Goal: Check status: Check status

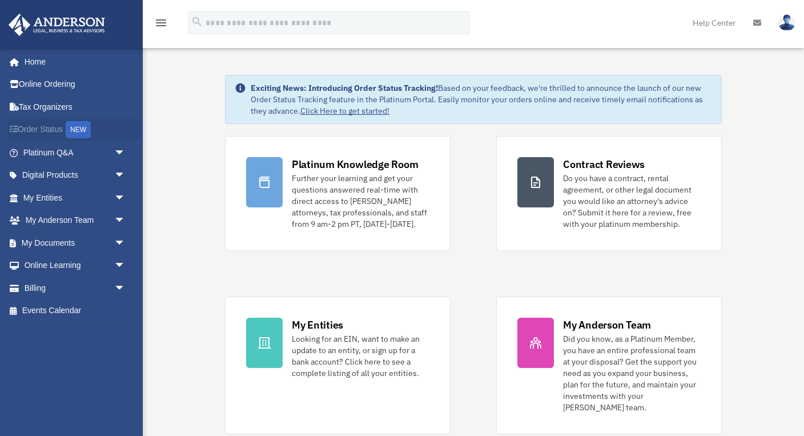
click at [49, 130] on link "Order Status NEW" at bounding box center [75, 129] width 135 height 23
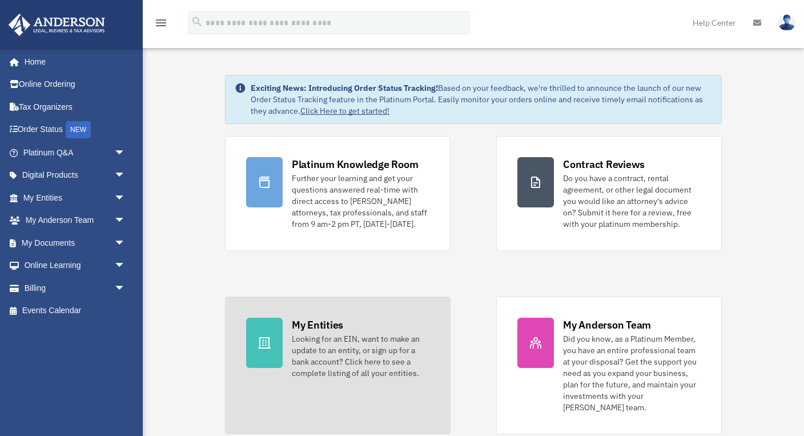
click at [279, 332] on div at bounding box center [264, 342] width 37 height 50
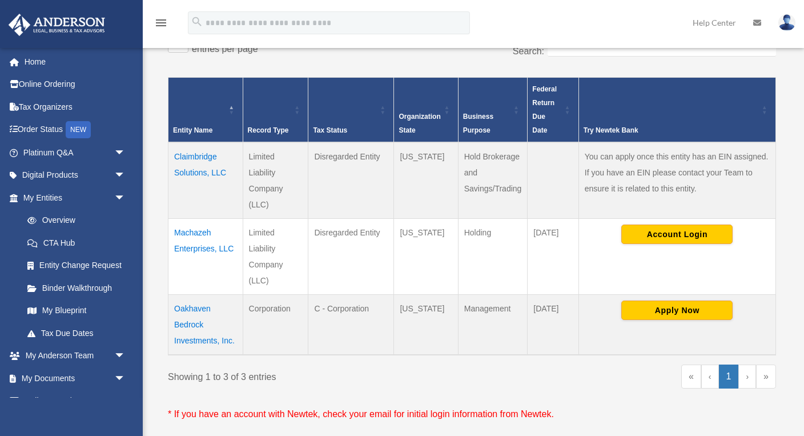
scroll to position [209, 0]
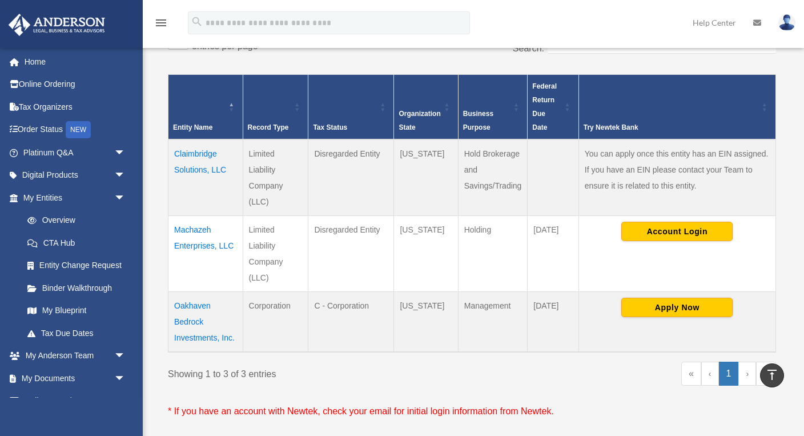
click at [192, 305] on td "Oakhaven Bedrock Investments, Inc." at bounding box center [205, 322] width 75 height 61
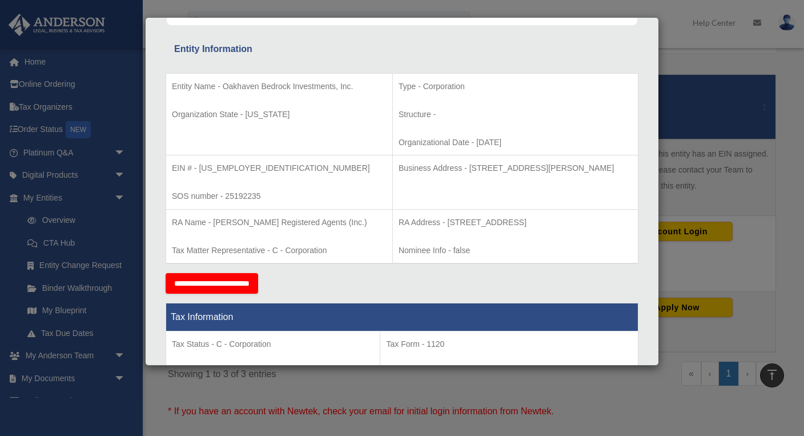
scroll to position [205, 0]
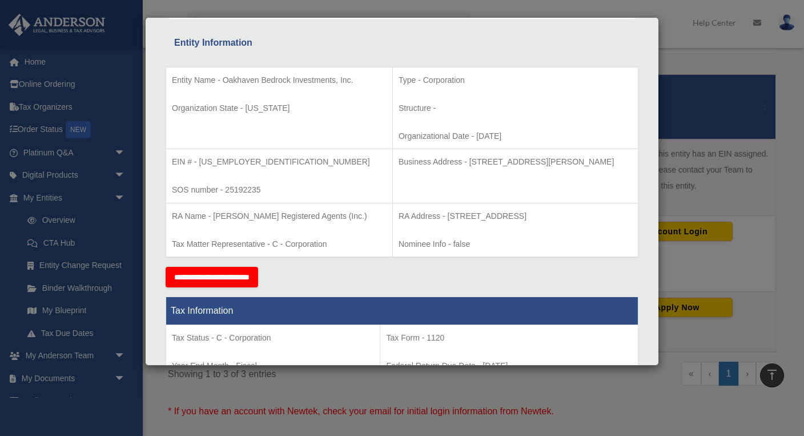
click at [687, 39] on div "Details × Articles Sent Organizational Date" at bounding box center [402, 218] width 804 height 436
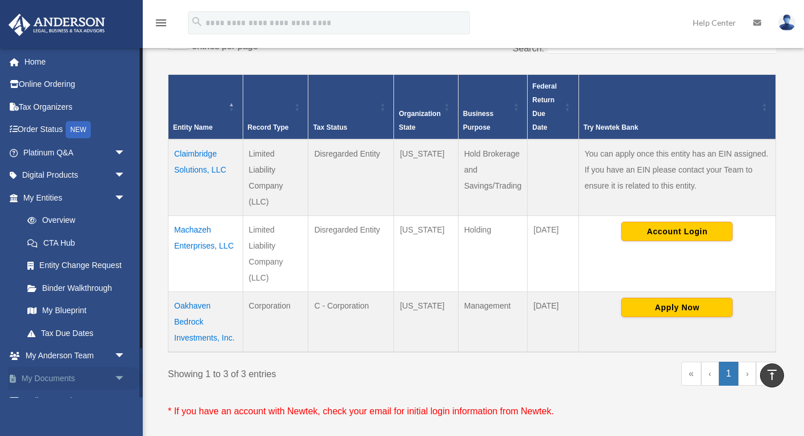
click at [51, 371] on link "My Documents arrow_drop_down" at bounding box center [75, 377] width 135 height 23
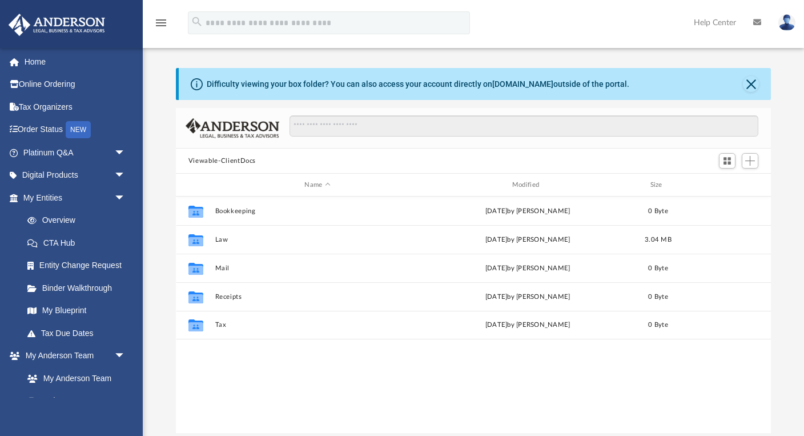
scroll to position [1, 1]
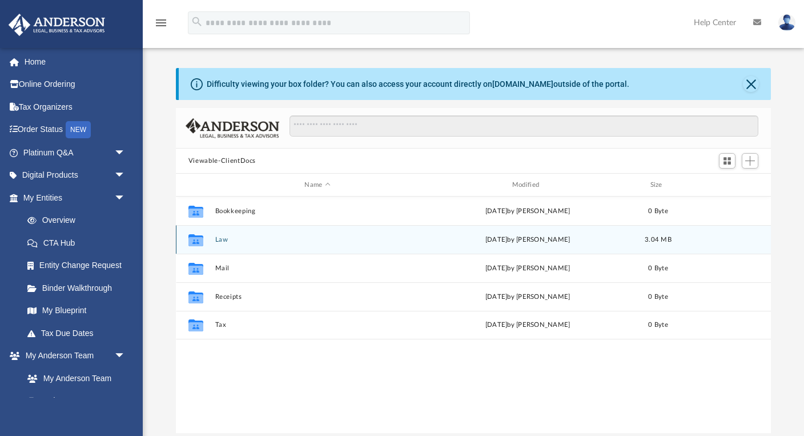
click at [216, 236] on button "Law" at bounding box center [317, 239] width 205 height 7
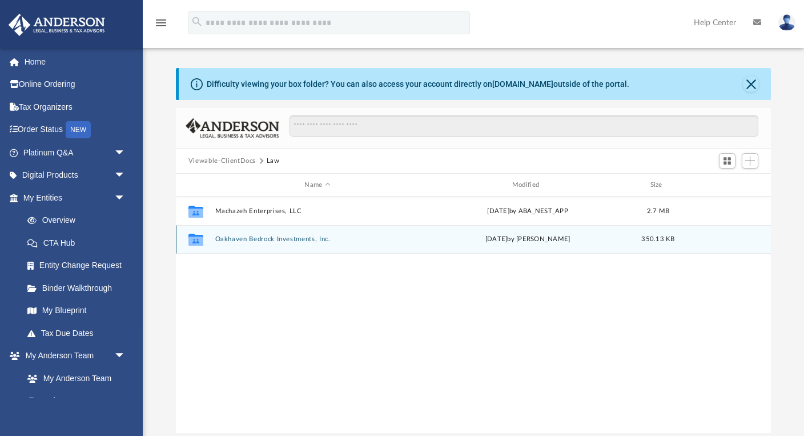
click at [237, 240] on button "Oakhaven Bedrock Investments, Inc." at bounding box center [317, 238] width 205 height 7
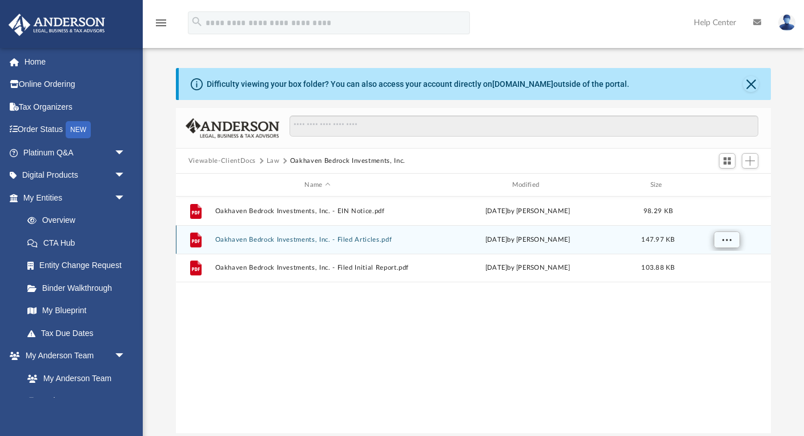
click at [719, 237] on button "More options" at bounding box center [726, 239] width 26 height 17
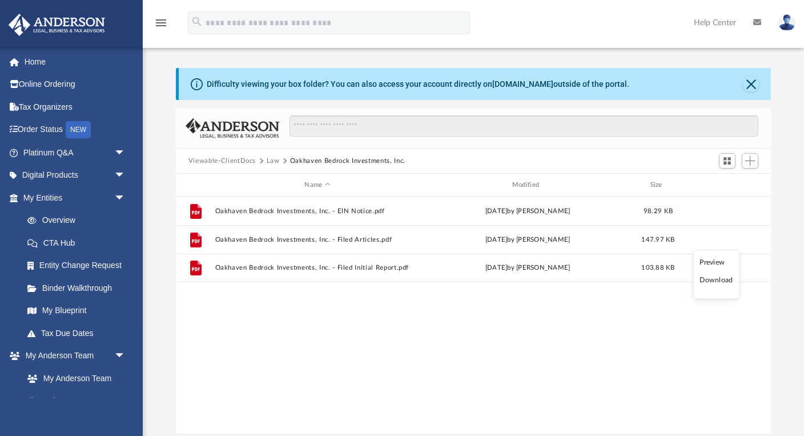
click at [713, 261] on li "Preview" at bounding box center [715, 262] width 33 height 12
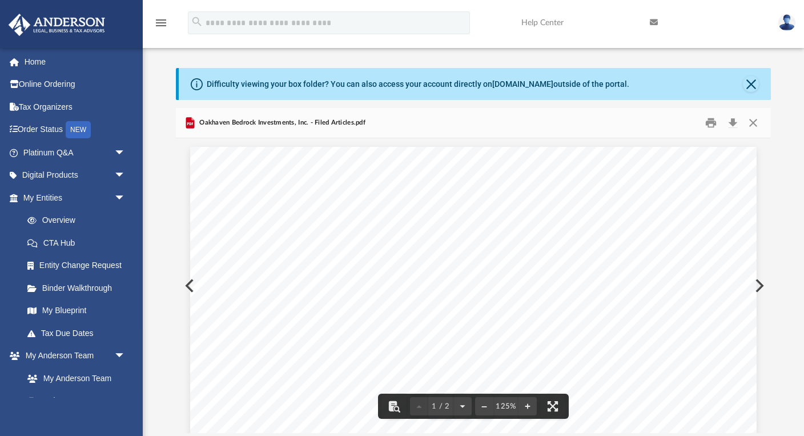
scroll to position [0, 0]
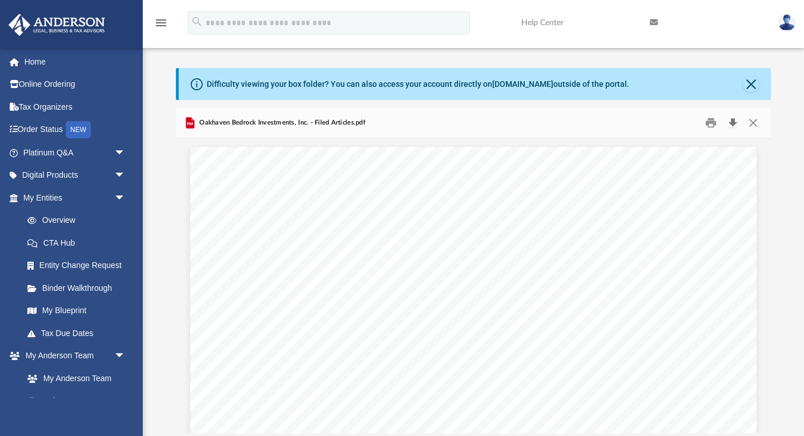
click at [734, 119] on button "Download" at bounding box center [732, 123] width 21 height 18
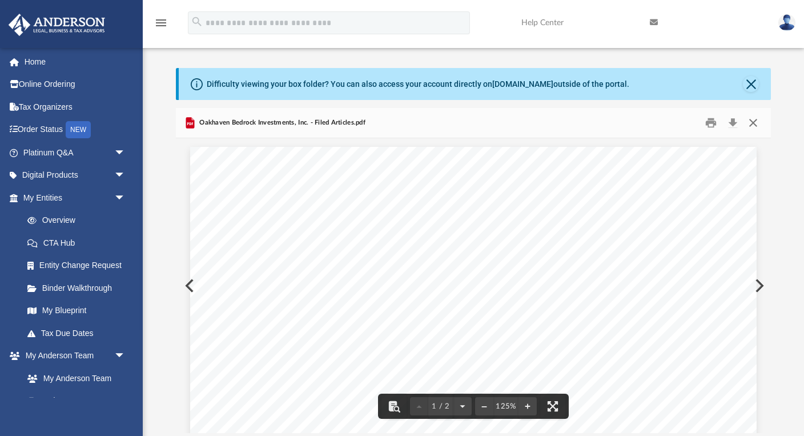
click at [755, 120] on button "Close" at bounding box center [753, 123] width 21 height 18
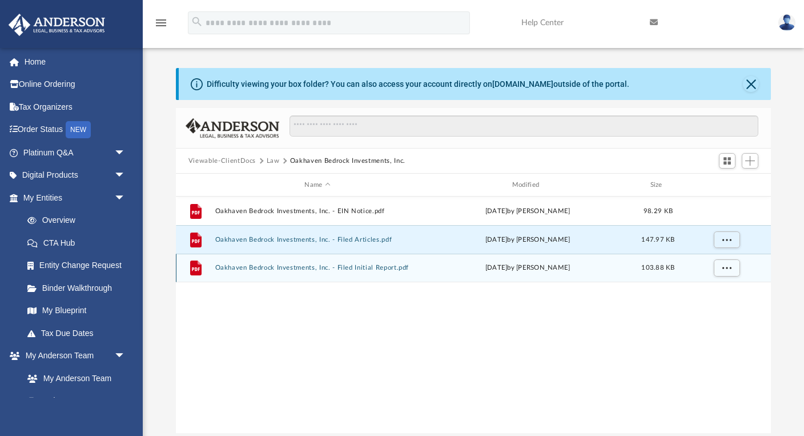
click at [290, 268] on button "Oakhaven Bedrock Investments, Inc. - Filed Initial Report.pdf" at bounding box center [317, 267] width 205 height 7
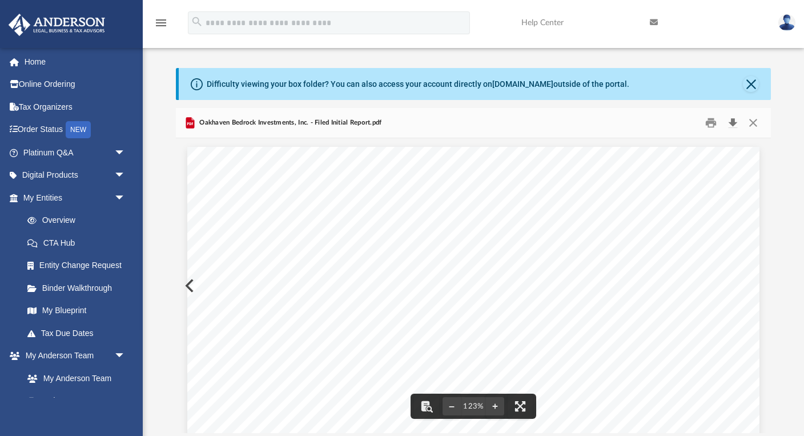
click at [737, 120] on button "Download" at bounding box center [732, 123] width 21 height 18
click at [192, 281] on div "STATE OF GEORGIA Secretary of State Corporations Division 313 West Tower 2 Mart…" at bounding box center [473, 54] width 572 height 740
click at [188, 284] on div "STATE OF GEORGIA Secretary of State Corporations Division 313 West Tower 2 Mart…" at bounding box center [473, 54] width 572 height 740
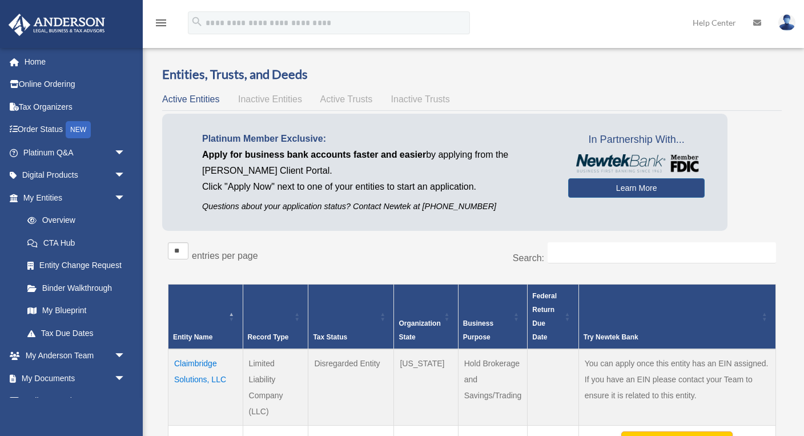
scroll to position [209, 0]
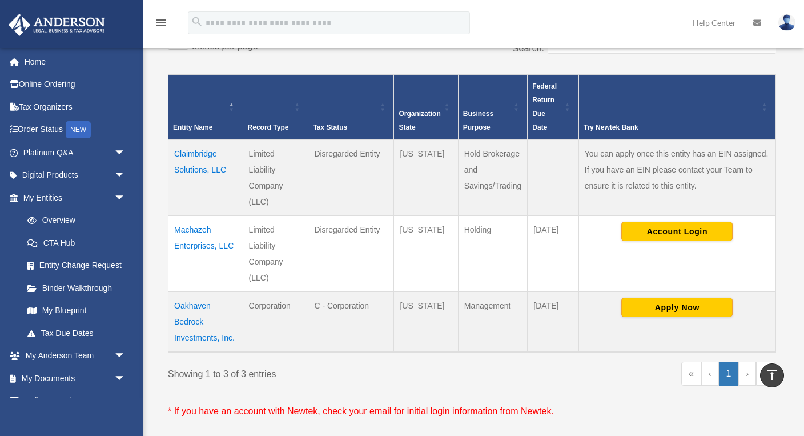
click at [192, 323] on td "Oakhaven Bedrock Investments, Inc." at bounding box center [205, 322] width 75 height 61
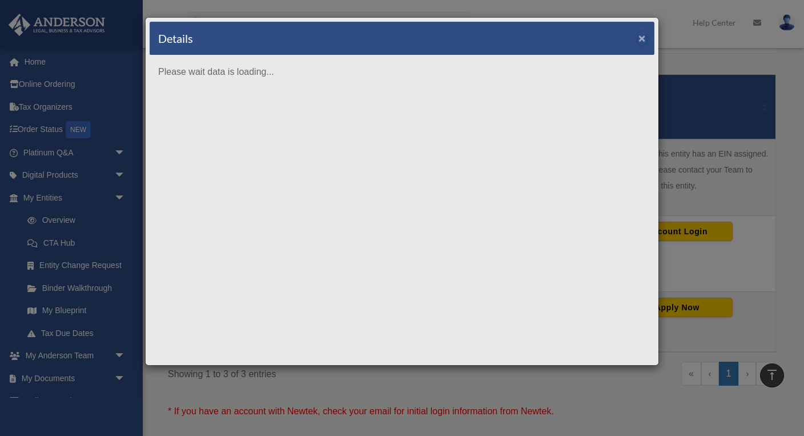
click at [643, 41] on button "×" at bounding box center [641, 38] width 7 height 12
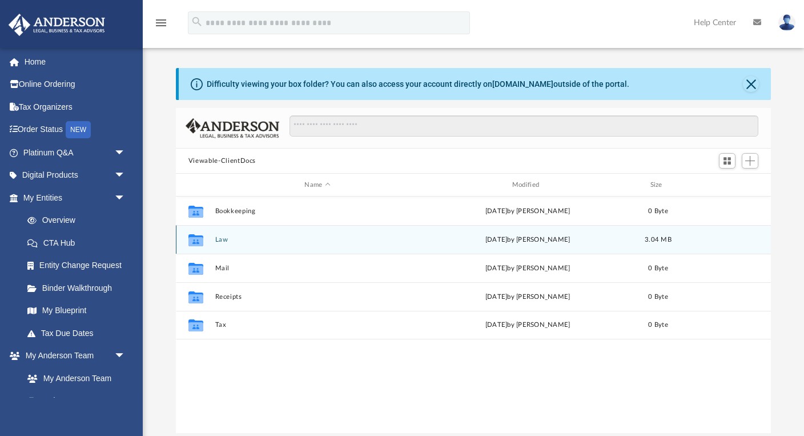
click at [221, 239] on button "Law" at bounding box center [317, 239] width 205 height 7
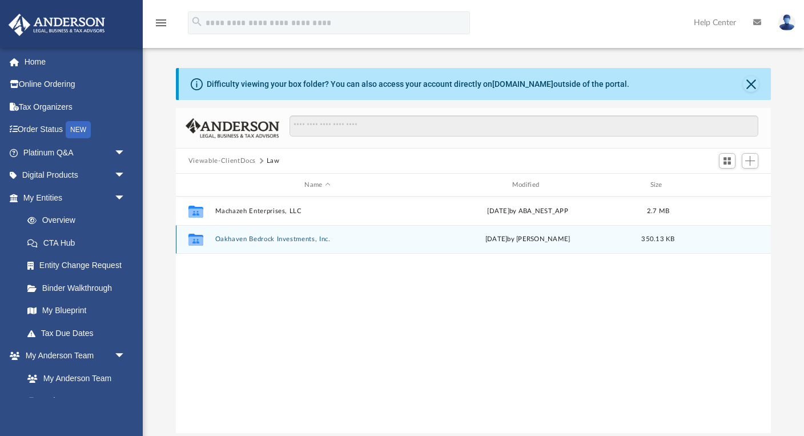
click at [224, 239] on button "Oakhaven Bedrock Investments, Inc." at bounding box center [317, 238] width 205 height 7
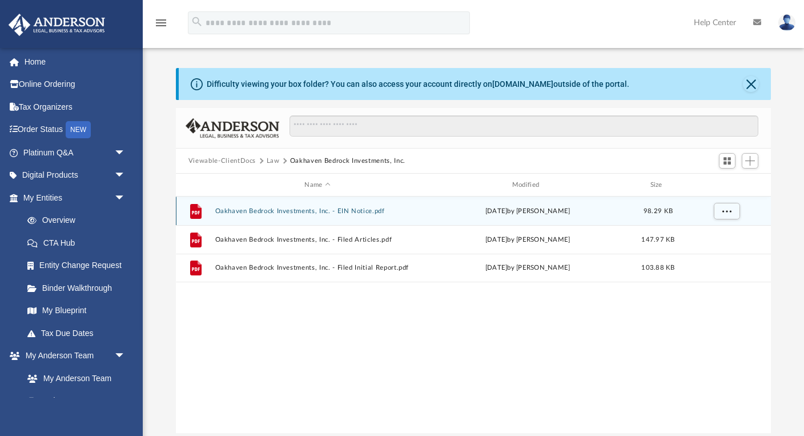
click at [236, 212] on button "Oakhaven Bedrock Investments, Inc. - EIN Notice.pdf" at bounding box center [317, 210] width 205 height 7
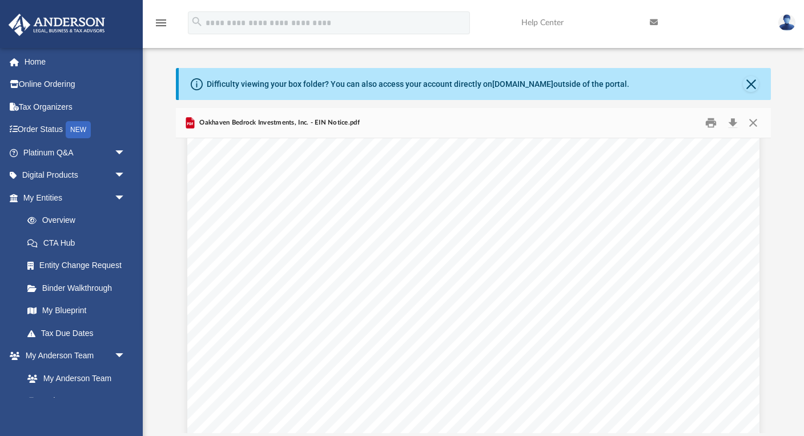
scroll to position [912, 0]
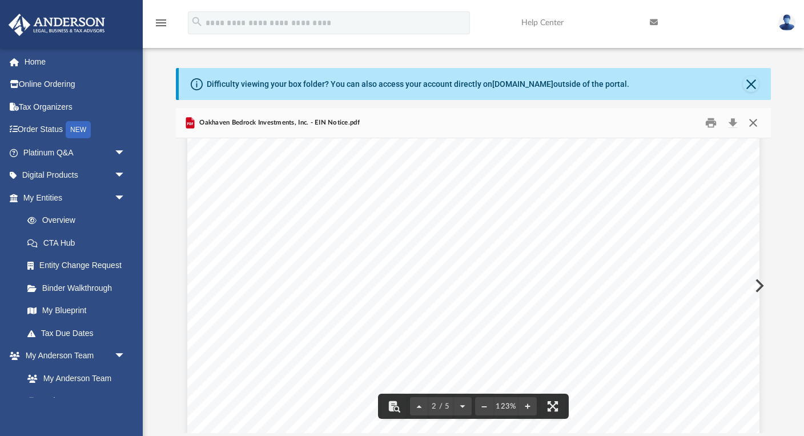
click at [755, 124] on button "Close" at bounding box center [753, 123] width 21 height 18
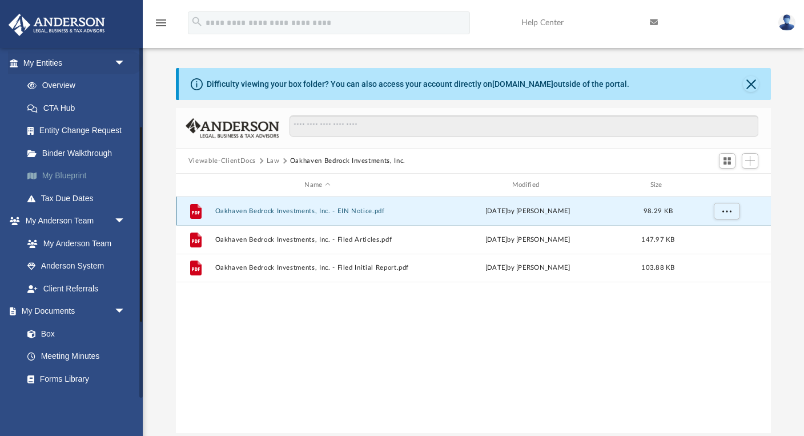
scroll to position [151, 0]
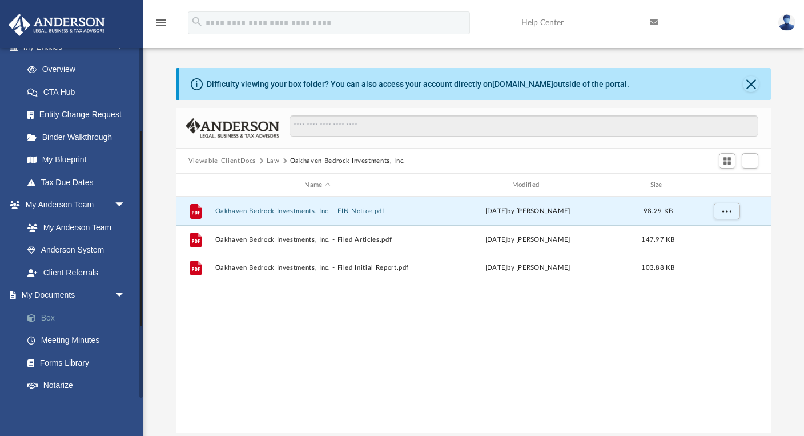
click at [46, 307] on link "Box" at bounding box center [79, 317] width 127 height 23
click at [41, 314] on link "Box" at bounding box center [79, 317] width 127 height 23
click at [50, 311] on link "Box" at bounding box center [79, 317] width 127 height 23
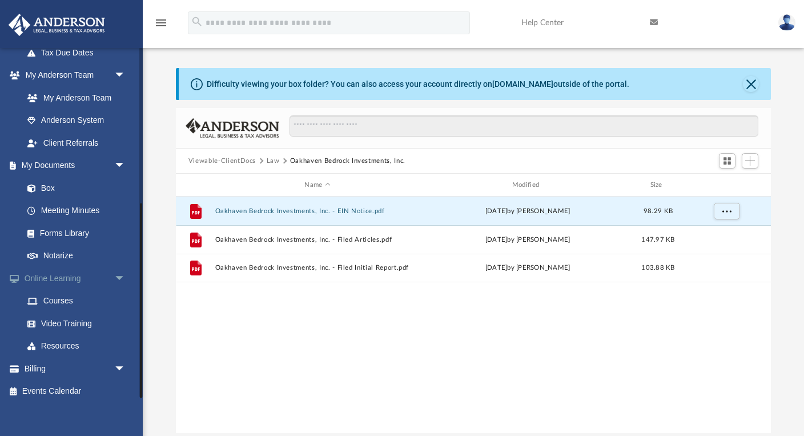
scroll to position [280, 0]
click at [53, 358] on link "Billing arrow_drop_down" at bounding box center [75, 368] width 135 height 23
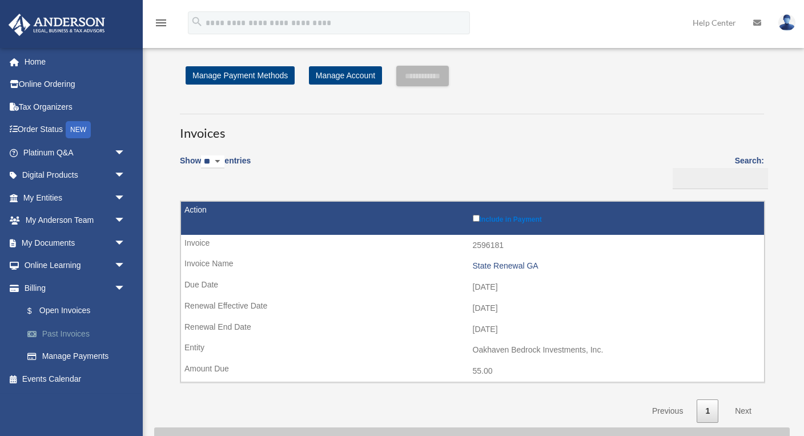
click at [67, 327] on link "Past Invoices" at bounding box center [79, 333] width 127 height 23
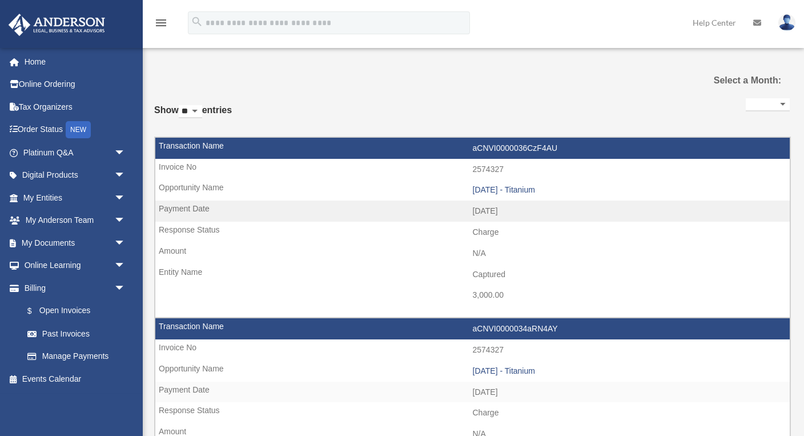
select select
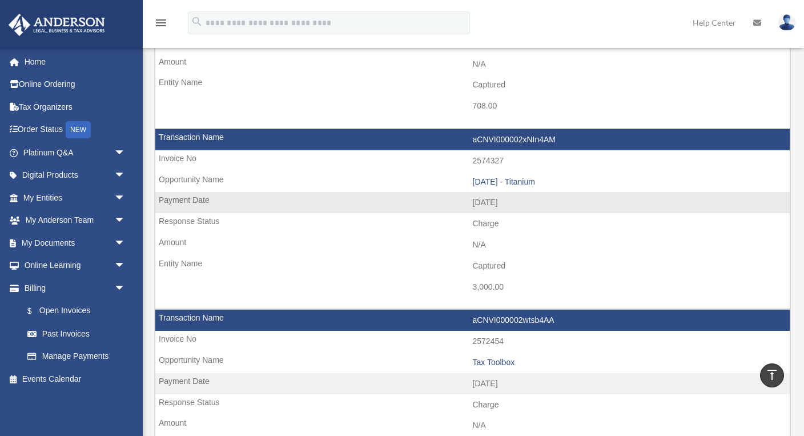
scroll to position [550, 0]
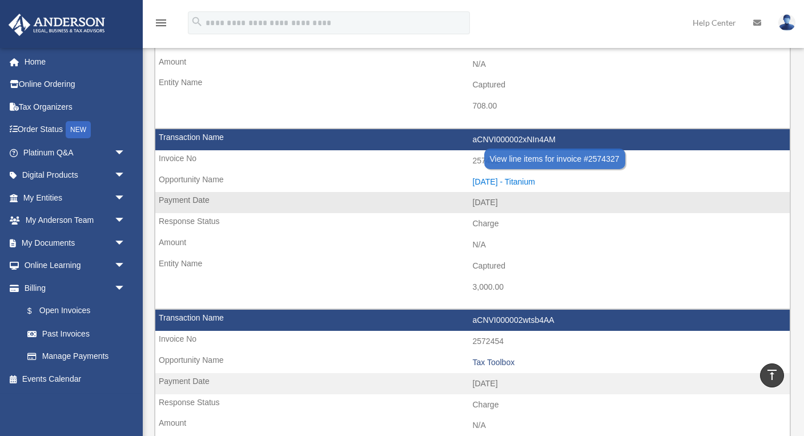
click at [530, 177] on div "[DATE] - Titanium" at bounding box center [629, 182] width 312 height 10
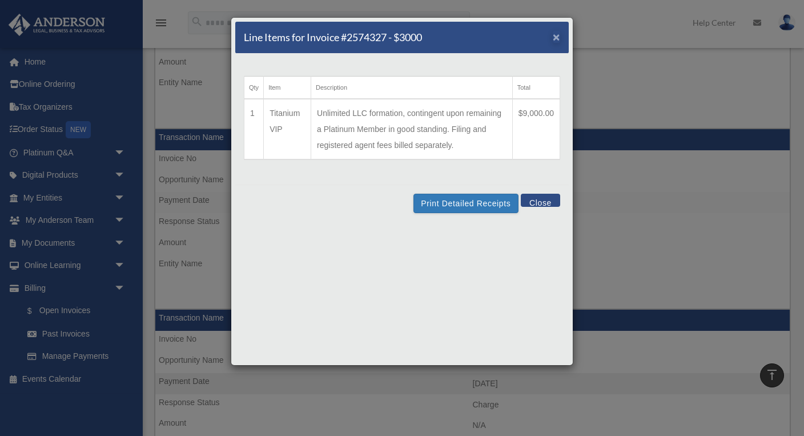
click at [559, 36] on span "×" at bounding box center [556, 36] width 7 height 13
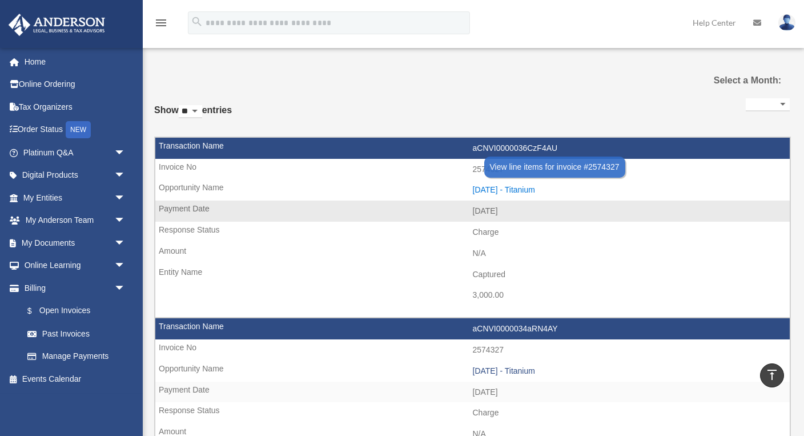
scroll to position [0, 0]
click at [541, 185] on div "2025.08.25 - Titanium" at bounding box center [629, 190] width 312 height 10
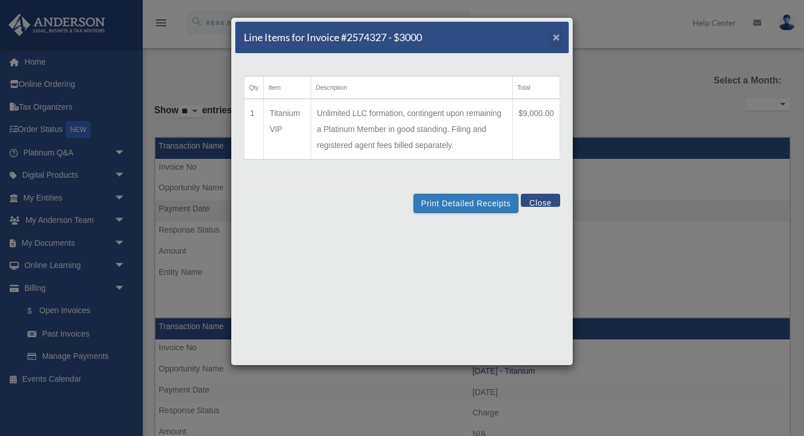
click at [555, 41] on span "×" at bounding box center [556, 36] width 7 height 13
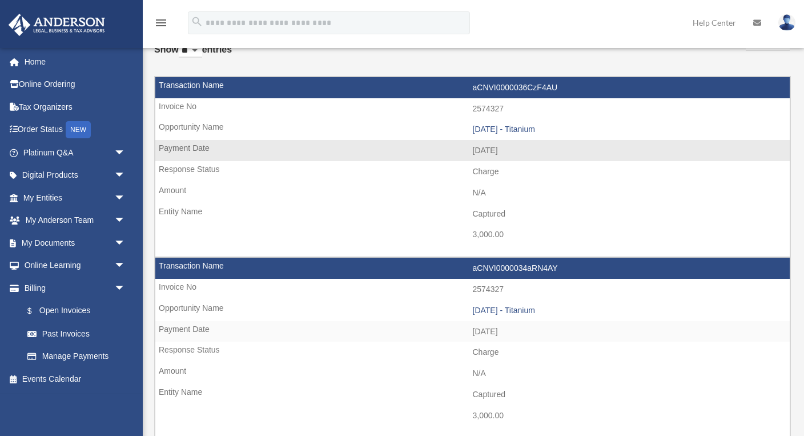
scroll to position [109, 0]
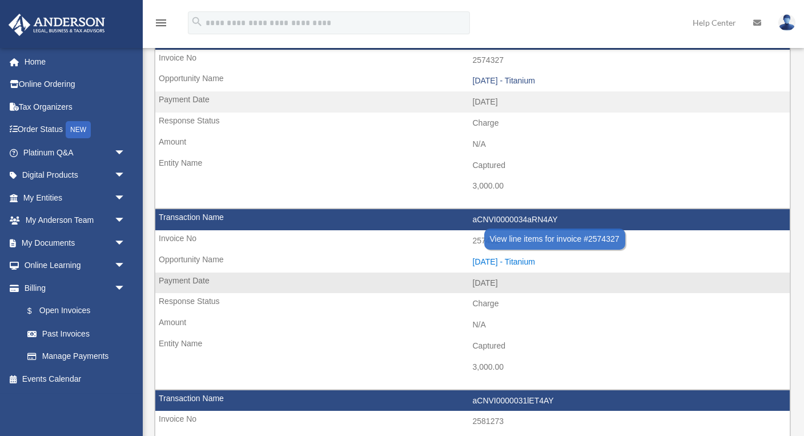
click at [539, 257] on div "2025.08.25 - Titanium" at bounding box center [629, 262] width 312 height 10
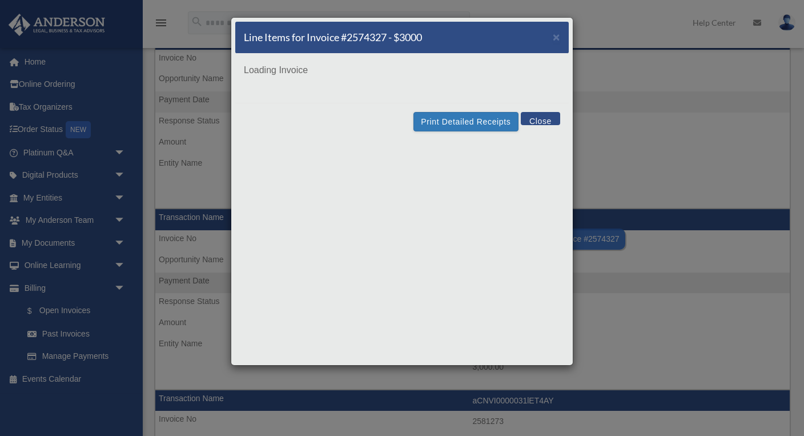
click at [539, 256] on div "Line Items for Invoice #2574327 - $3000 × Loading Invoice Print Detailed Receip…" at bounding box center [402, 191] width 342 height 348
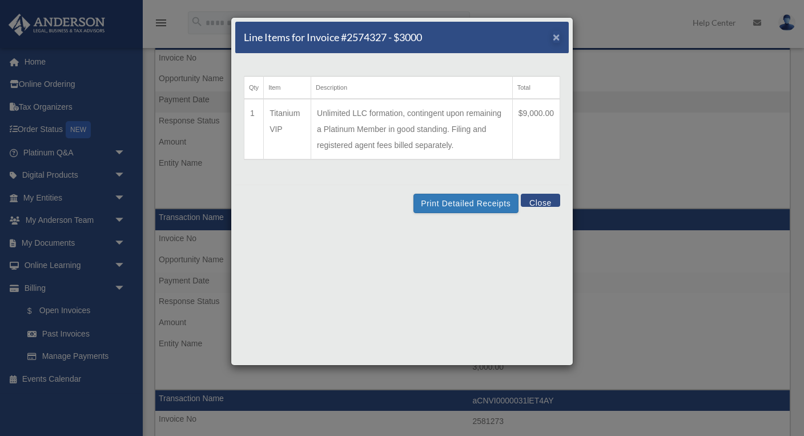
click at [555, 39] on span "×" at bounding box center [556, 36] width 7 height 13
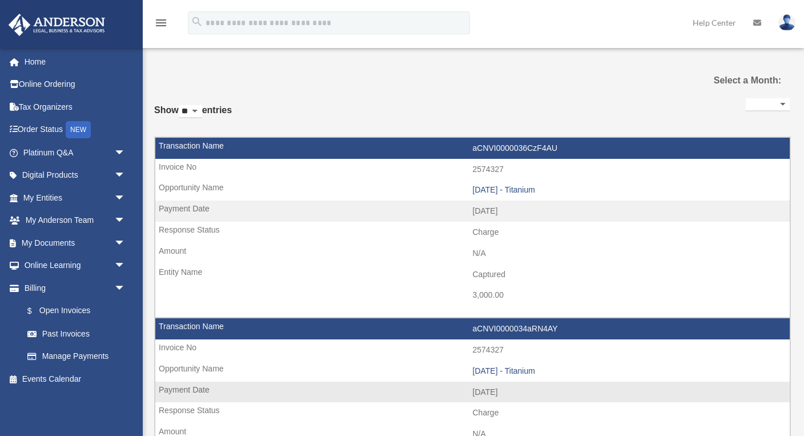
scroll to position [0, 0]
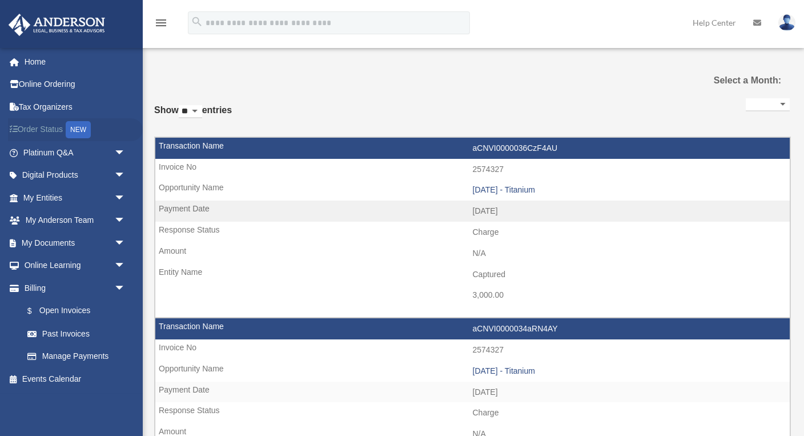
click at [68, 130] on link "Order Status NEW" at bounding box center [75, 129] width 135 height 23
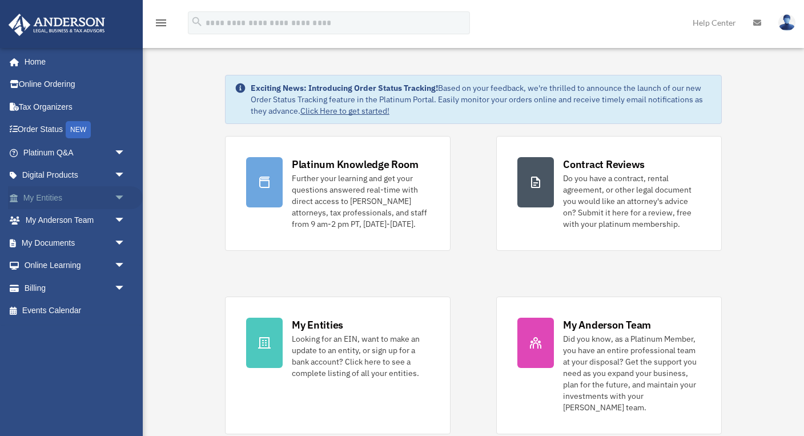
click at [62, 190] on link "My Entities arrow_drop_down" at bounding box center [75, 197] width 135 height 23
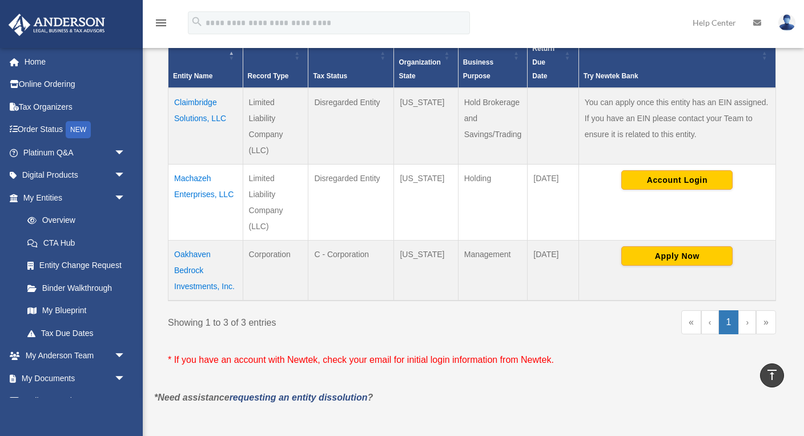
scroll to position [263, 0]
